Goal: Information Seeking & Learning: Learn about a topic

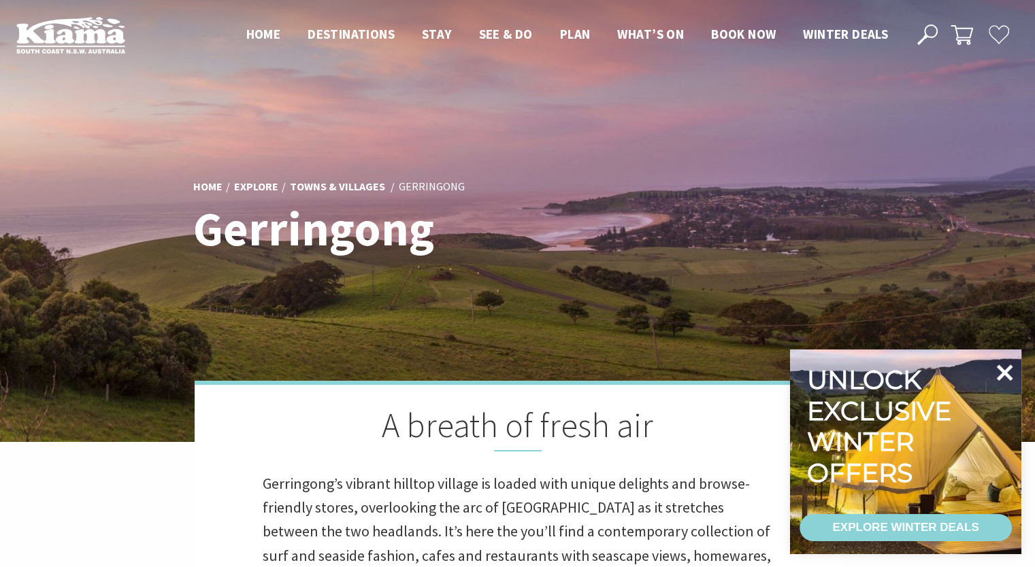
click at [990, 369] on icon at bounding box center [1004, 372] width 33 height 33
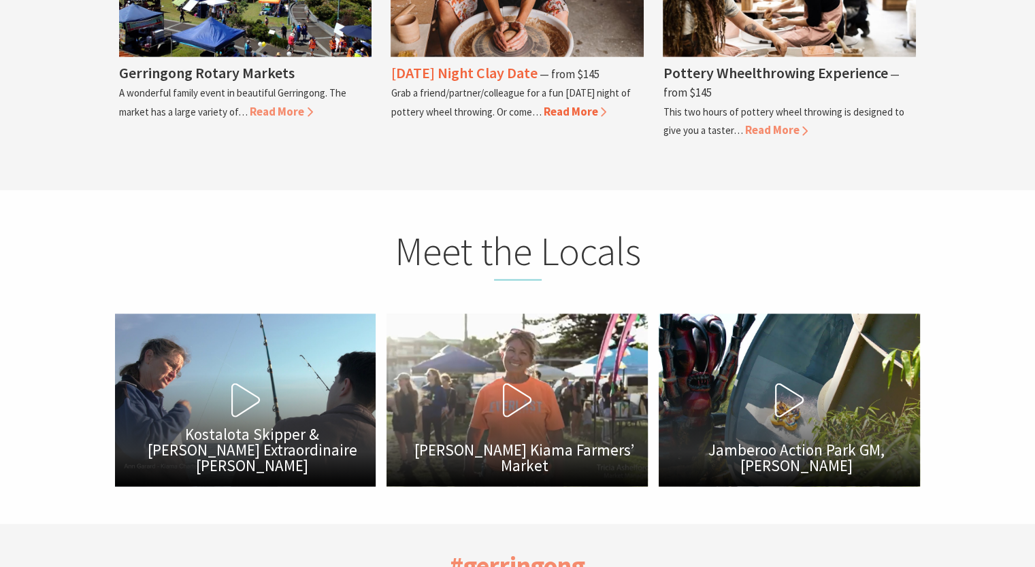
scroll to position [3265, 0]
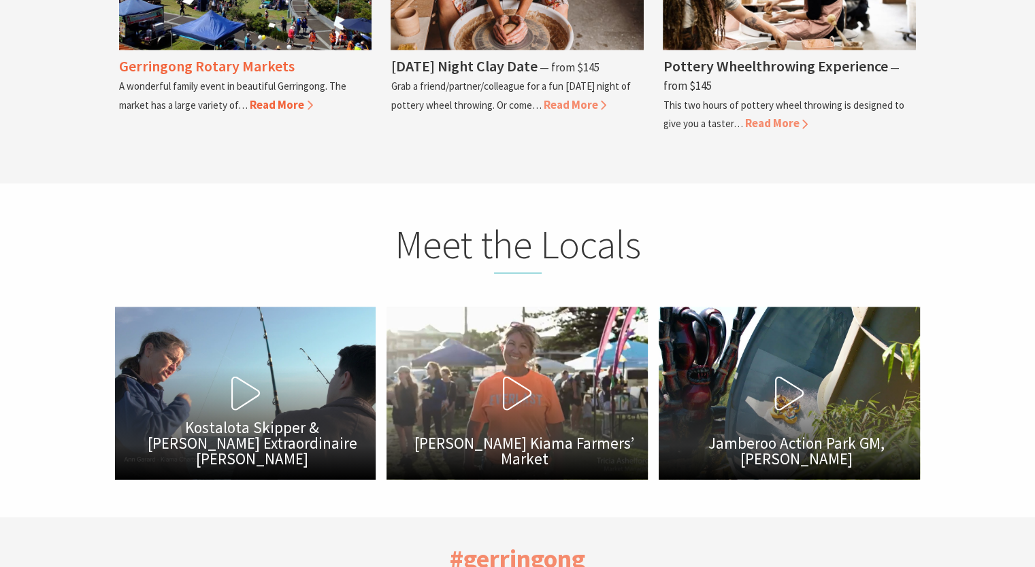
click at [299, 97] on span "Read More" at bounding box center [281, 104] width 63 height 15
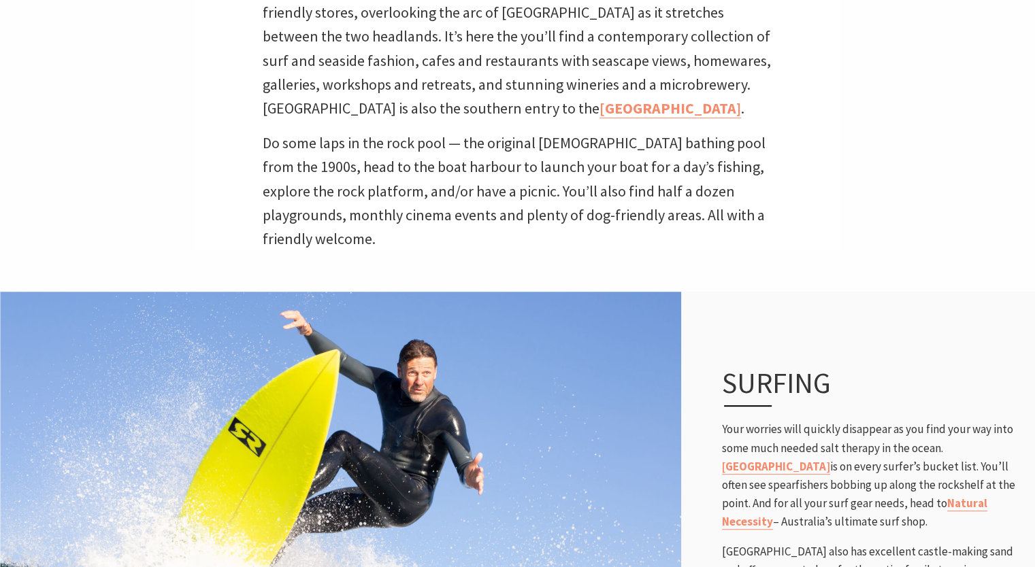
scroll to position [408, 0]
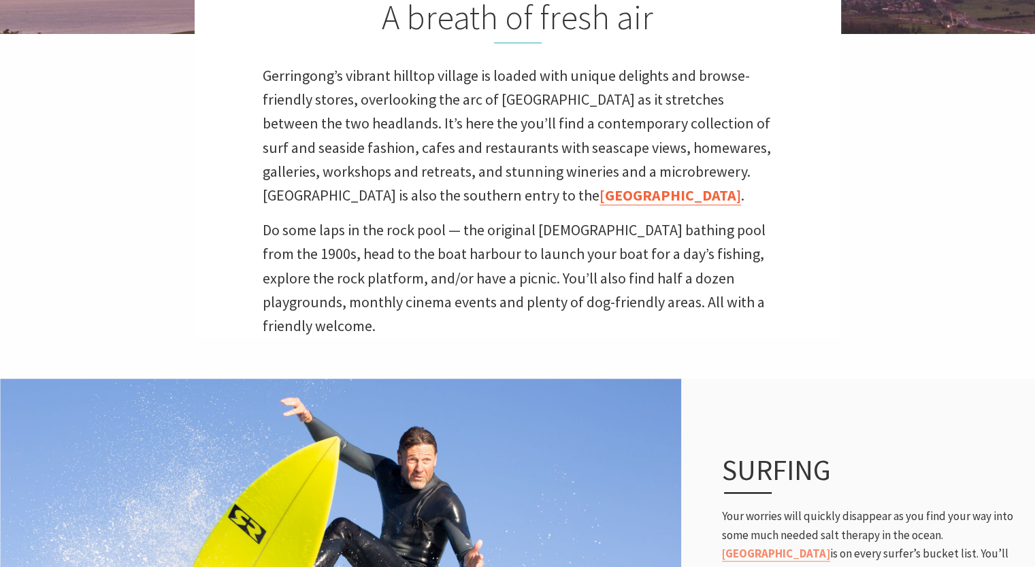
click at [599, 197] on link "[GEOGRAPHIC_DATA]" at bounding box center [669, 196] width 141 height 20
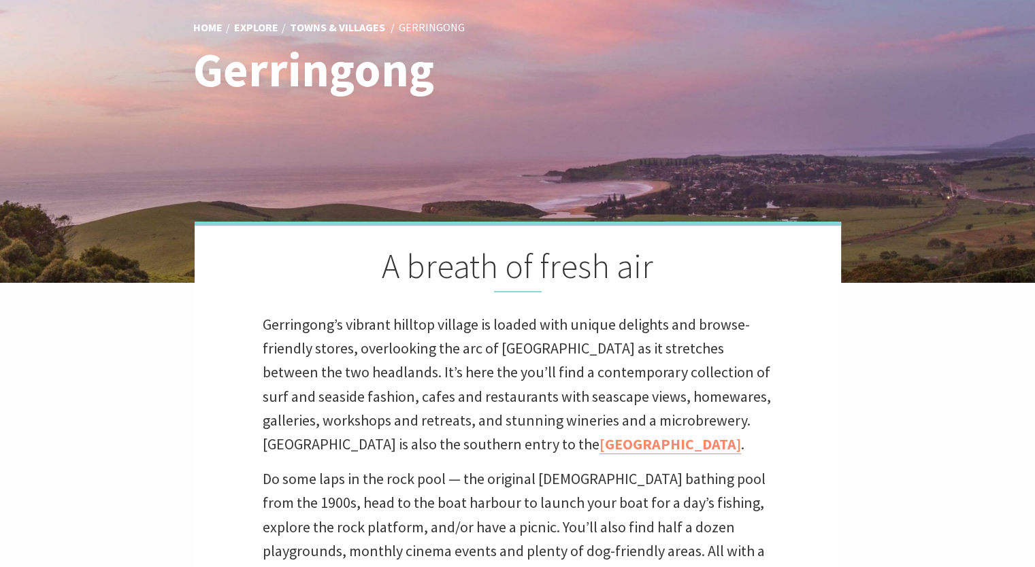
scroll to position [136, 0]
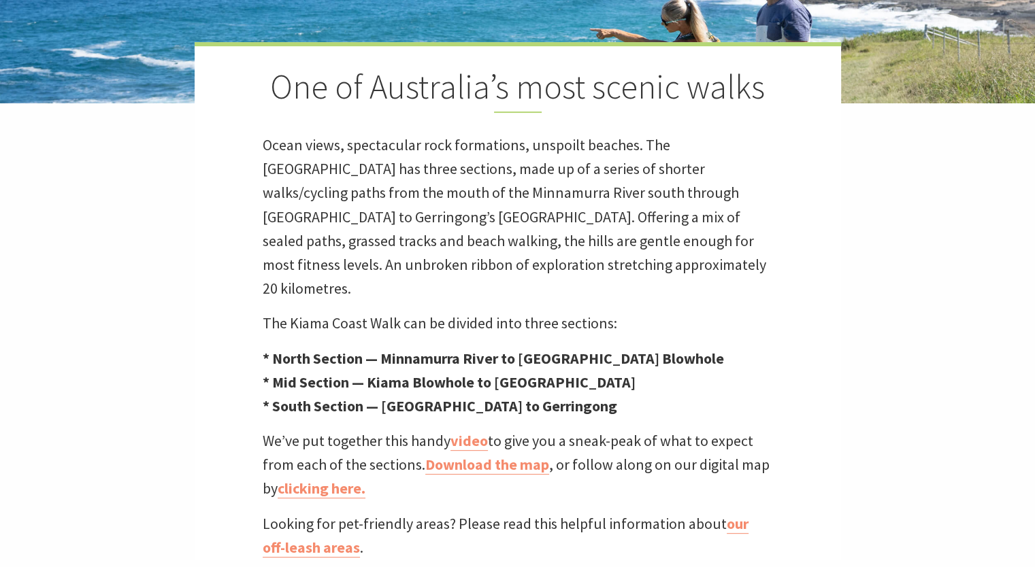
scroll to position [340, 0]
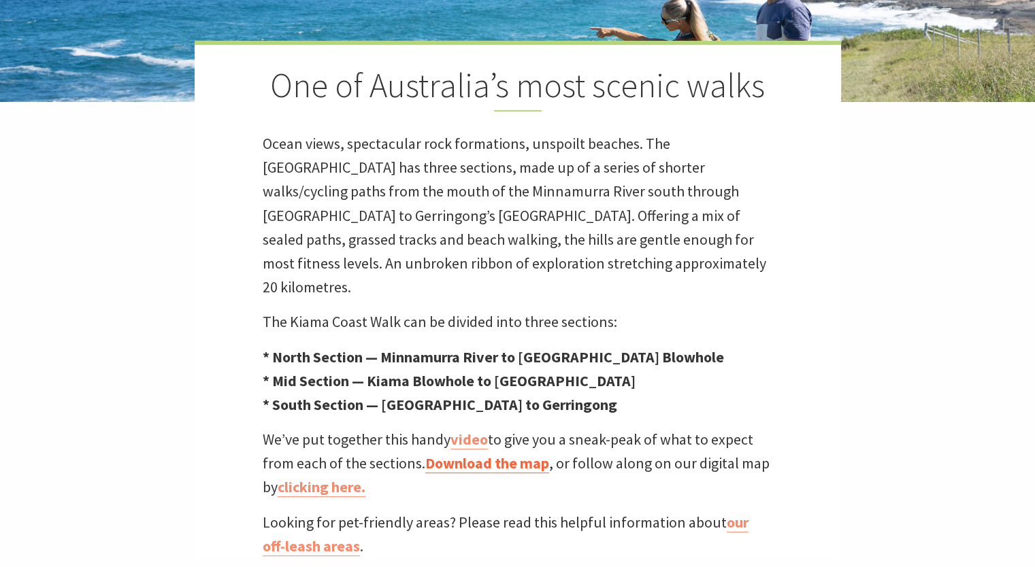
click at [492, 454] on link "Download the map" at bounding box center [487, 464] width 124 height 20
